Goal: Information Seeking & Learning: Learn about a topic

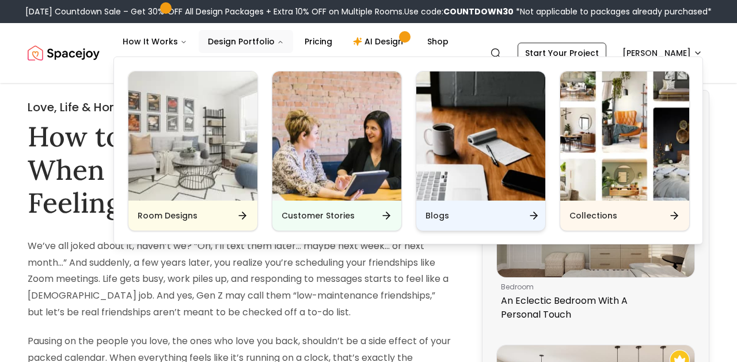
click at [453, 213] on div "Blogs" at bounding box center [480, 215] width 129 height 30
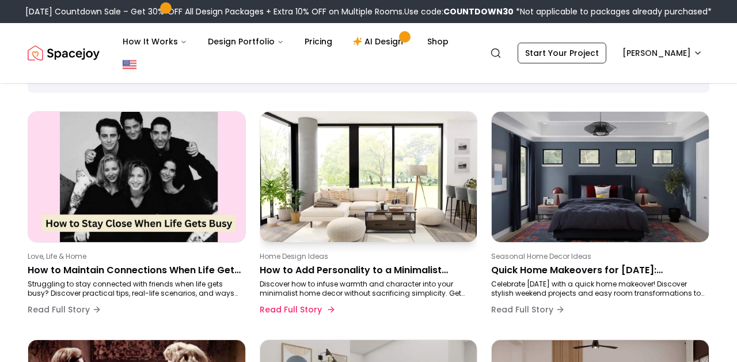
scroll to position [84, 0]
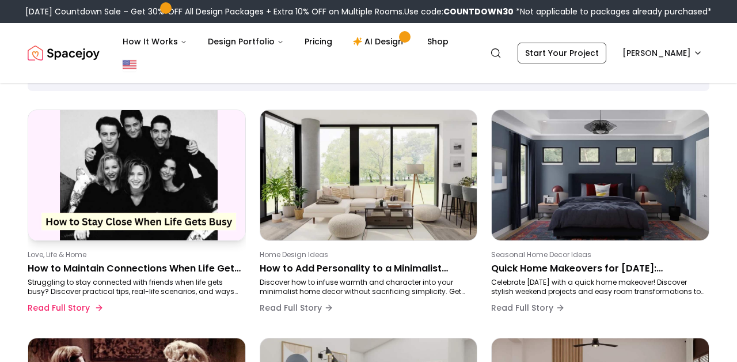
click at [160, 268] on p "How to Maintain Connections When Life Gets Busy (Without Feeling Guilty)" at bounding box center [135, 269] width 214 height 14
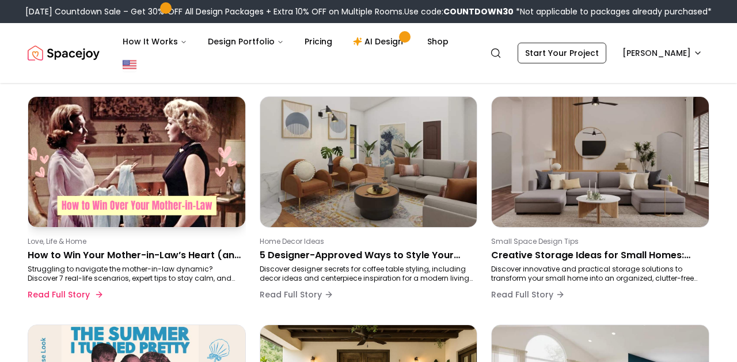
scroll to position [454, 0]
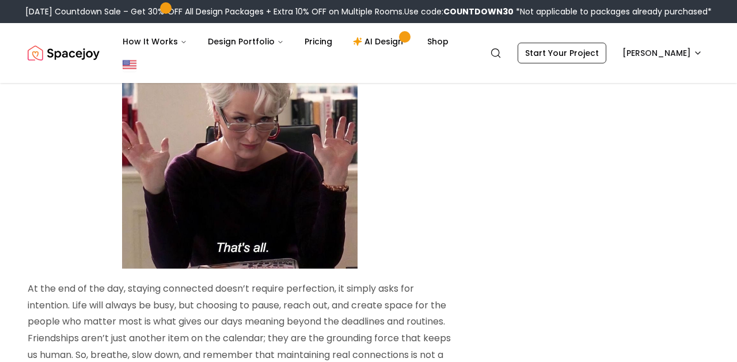
scroll to position [3955, 0]
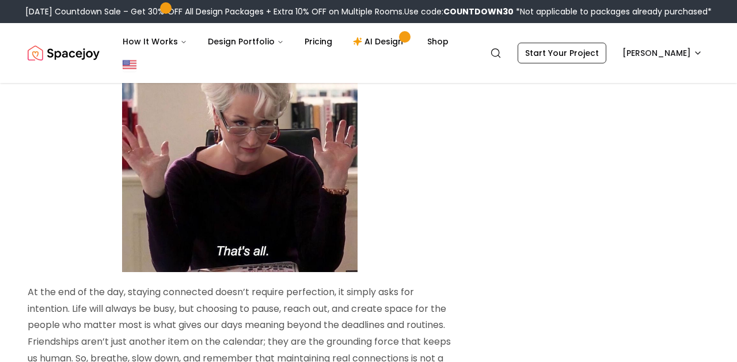
click at [383, 0] on div "[DATE] Countdown Sale – Get 30% OFF All Design Packages + Extra 10% OFF on Mult…" at bounding box center [368, 11] width 737 height 23
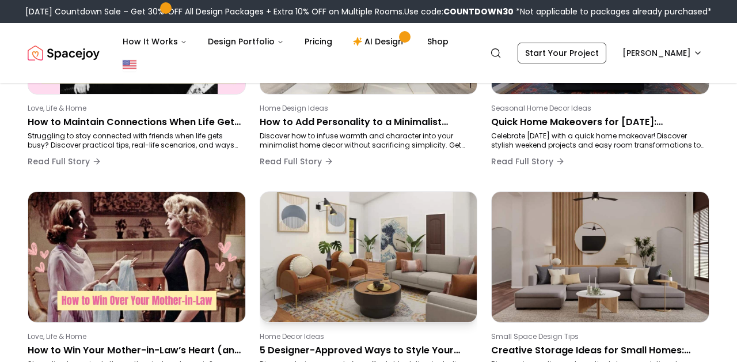
scroll to position [256, 0]
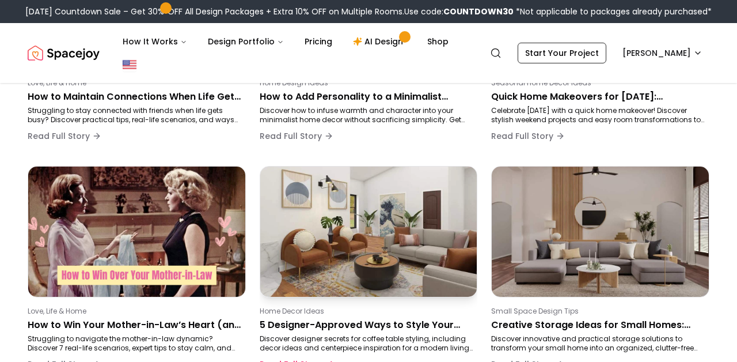
click at [357, 321] on p "5 Designer-Approved Ways to Style Your Coffee Table" at bounding box center [367, 325] width 214 height 14
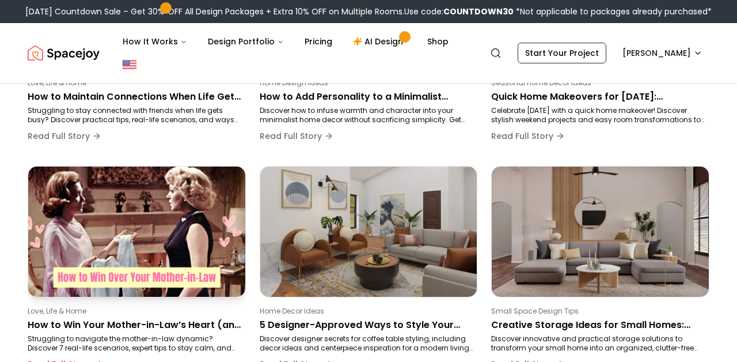
click at [147, 225] on img at bounding box center [137, 231] width 228 height 137
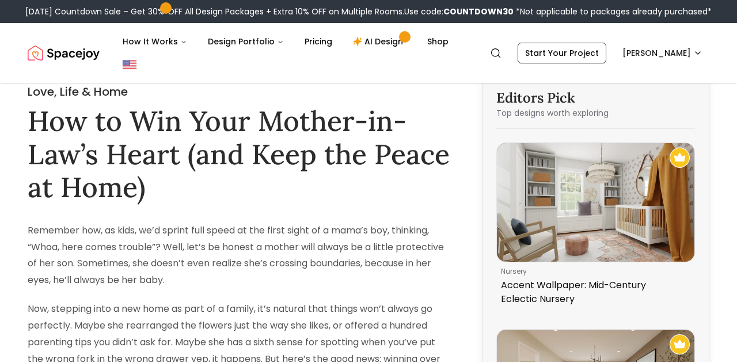
scroll to position [20, 0]
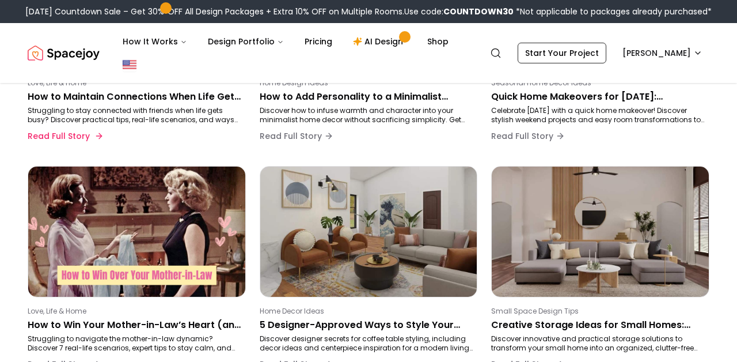
scroll to position [178, 0]
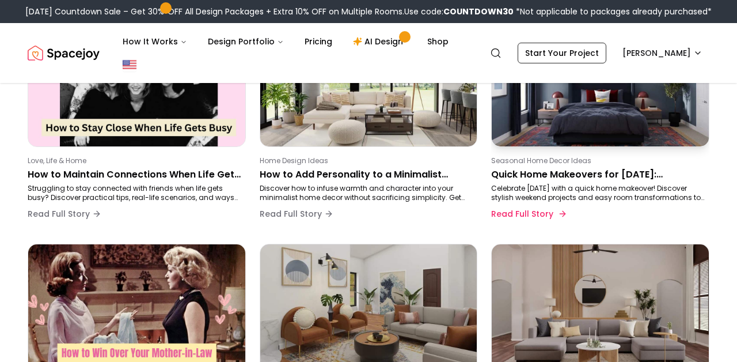
click at [567, 171] on p "Quick Home Makeovers for [DATE]: Transform Any Room in Just One Weekend" at bounding box center [598, 175] width 214 height 14
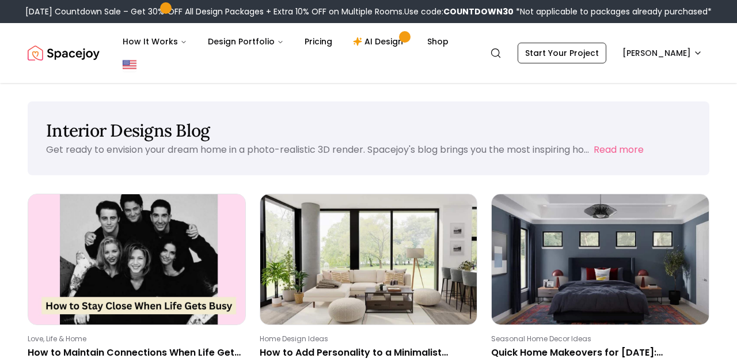
scroll to position [178, 0]
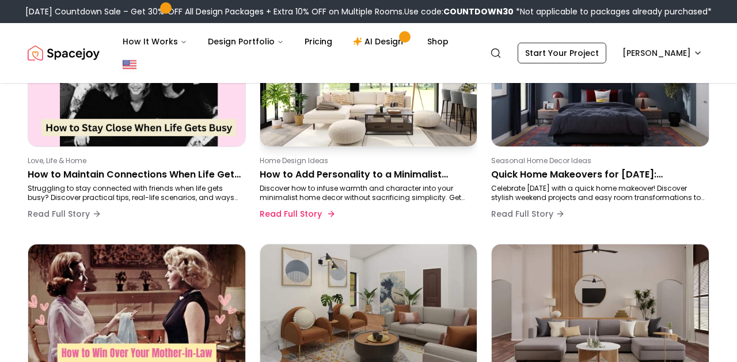
click at [347, 180] on p "How to Add Personality to a Minimalist Home: Stylish Ideas for Warmth & Charact…" at bounding box center [367, 175] width 214 height 14
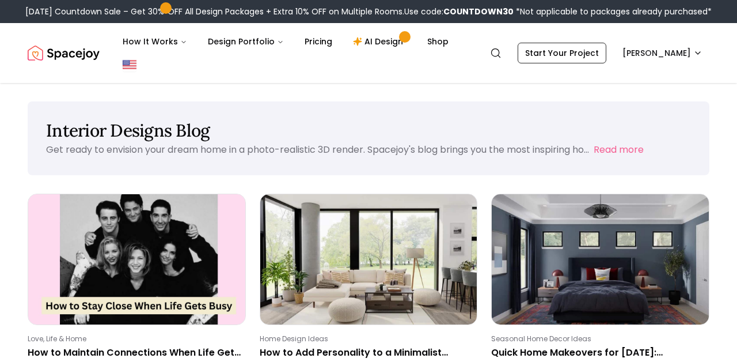
scroll to position [178, 0]
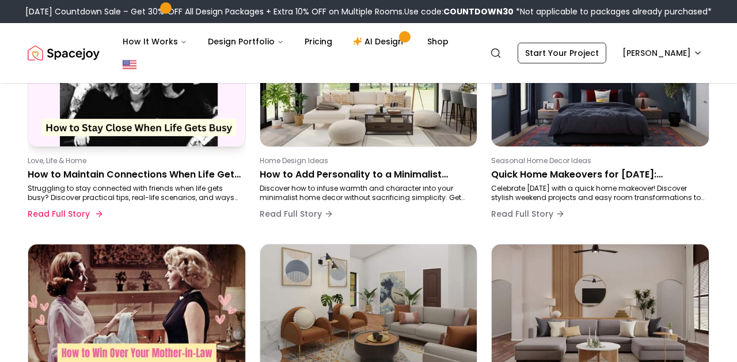
click at [154, 172] on p "How to Maintain Connections When Life Gets Busy (Without Feeling Guilty)" at bounding box center [135, 175] width 214 height 14
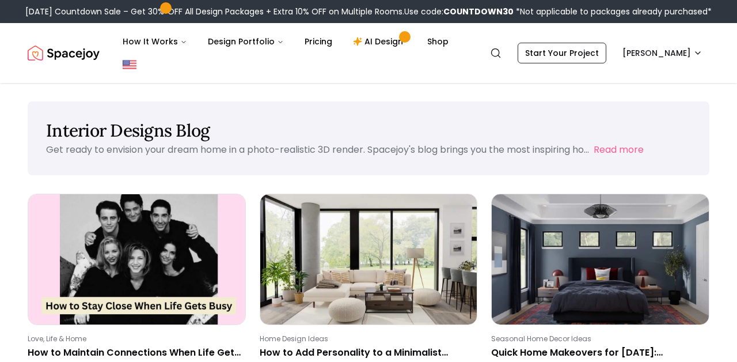
scroll to position [178, 0]
